Goal: Task Accomplishment & Management: Manage account settings

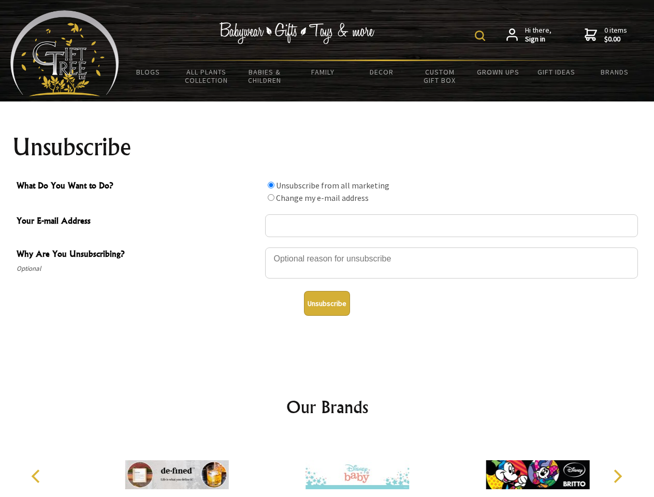
click at [482, 36] on img at bounding box center [480, 36] width 10 height 10
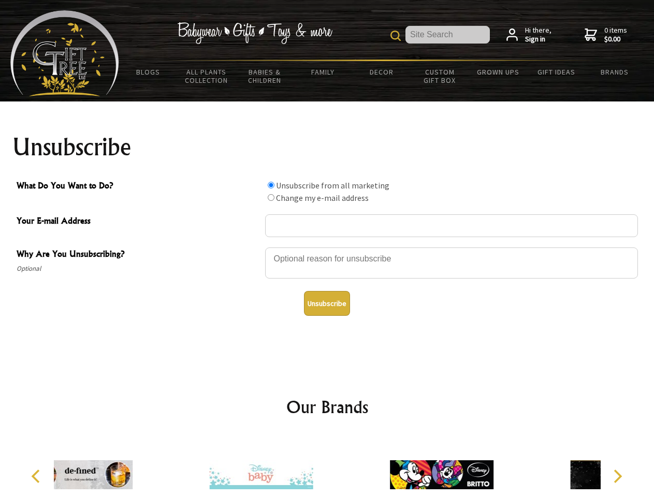
click at [327, 247] on div at bounding box center [451, 265] width 373 height 36
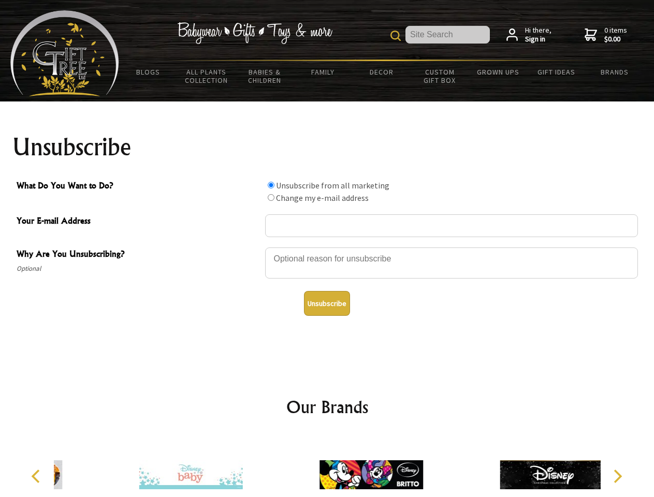
click at [271, 185] on input "What Do You Want to Do?" at bounding box center [271, 185] width 7 height 7
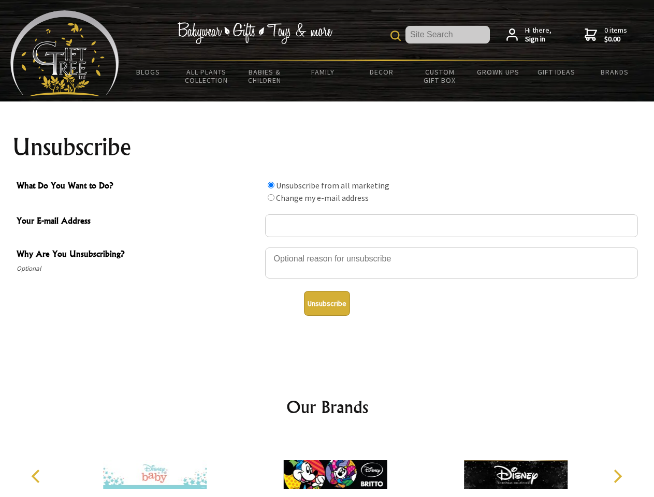
click at [271, 197] on input "What Do You Want to Do?" at bounding box center [271, 197] width 7 height 7
radio input "true"
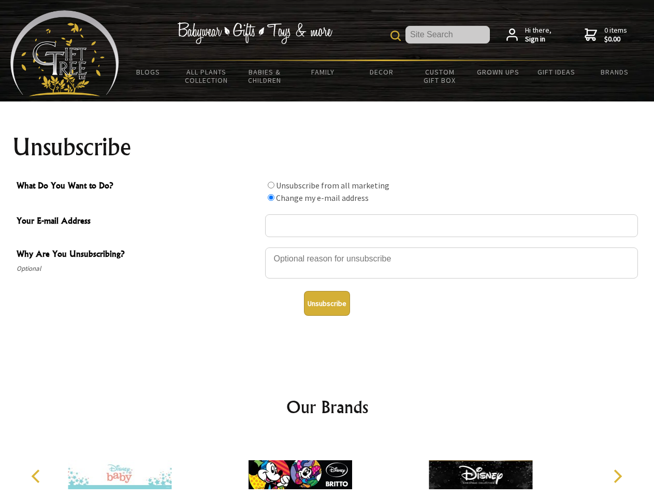
click at [327, 304] on button "Unsubscribe" at bounding box center [327, 303] width 46 height 25
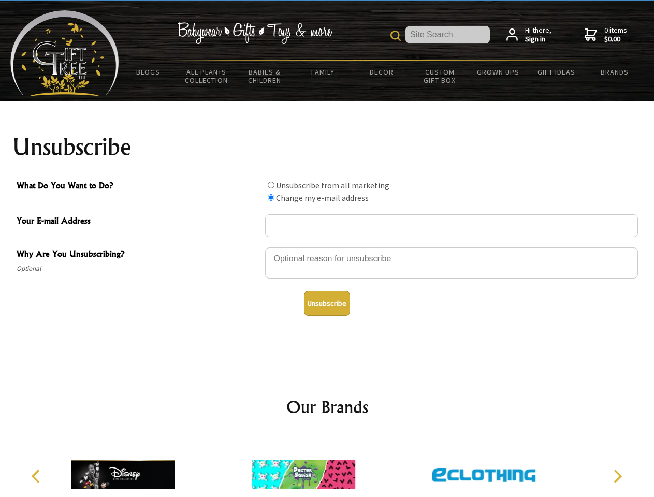
click at [37, 477] on icon "Previous" at bounding box center [36, 476] width 13 height 13
